Goal: Information Seeking & Learning: Learn about a topic

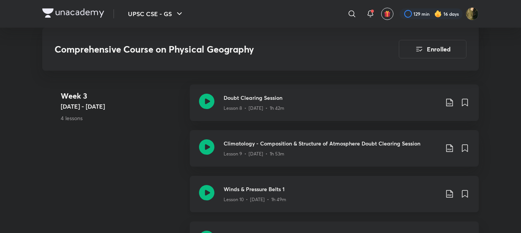
click at [208, 191] on icon at bounding box center [206, 192] width 15 height 15
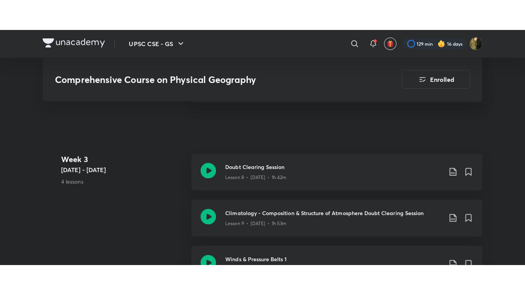
scroll to position [809, 0]
